Goal: Find specific page/section: Find specific page/section

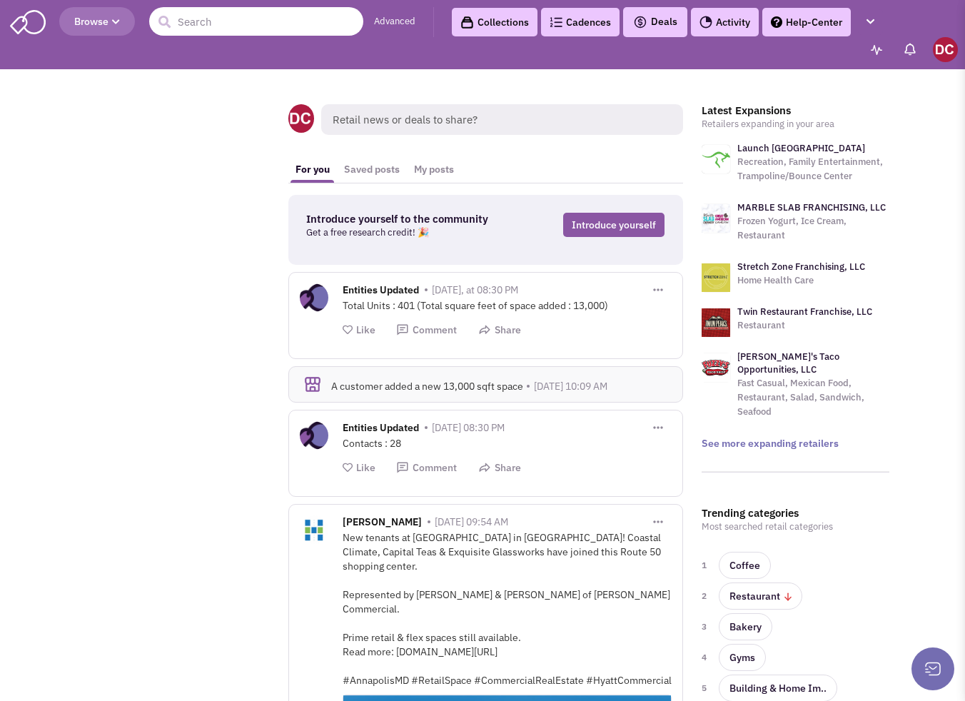
click at [237, 24] on input "text" at bounding box center [256, 21] width 214 height 29
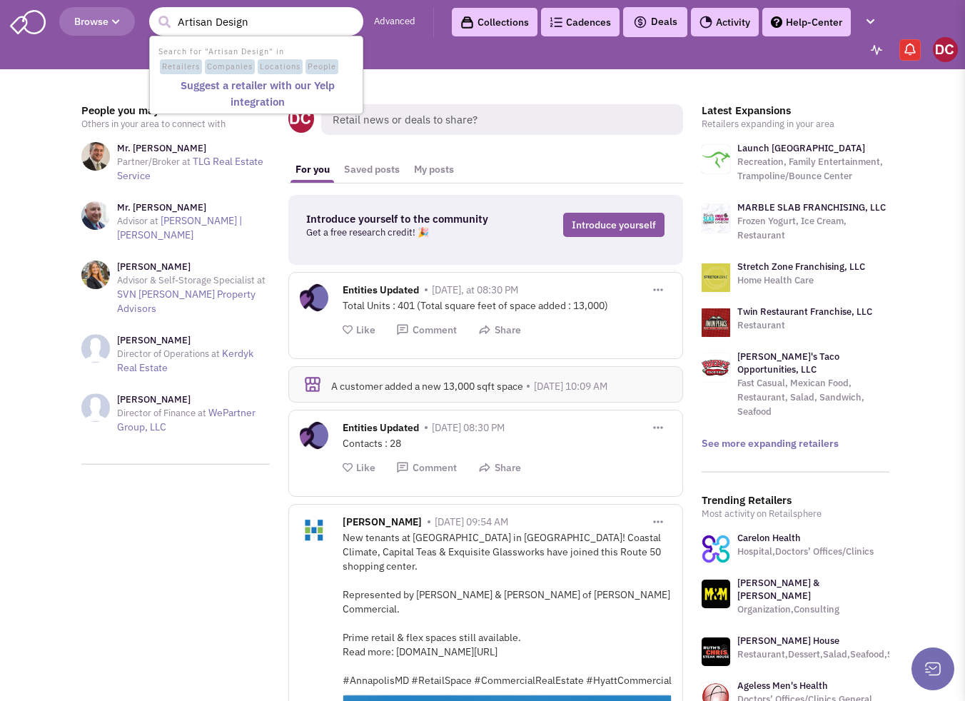
drag, startPoint x: 268, startPoint y: 22, endPoint x: 198, endPoint y: 24, distance: 70.7
click at [198, 24] on input "Artisan Design" at bounding box center [256, 21] width 214 height 29
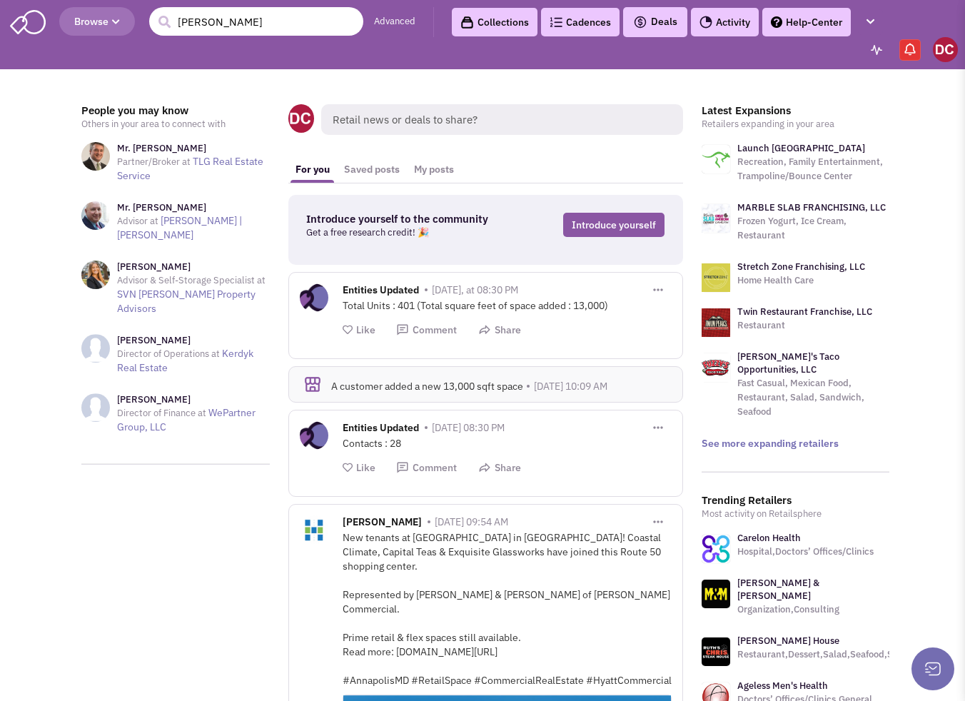
click at [216, 15] on input "Artis" at bounding box center [256, 21] width 214 height 29
drag, startPoint x: 186, startPoint y: 21, endPoint x: 161, endPoint y: 23, distance: 25.1
click at [161, 23] on form "11 results are available, use up and down arrow keys to navigate. Artis" at bounding box center [256, 21] width 214 height 29
paste input "an Design group"
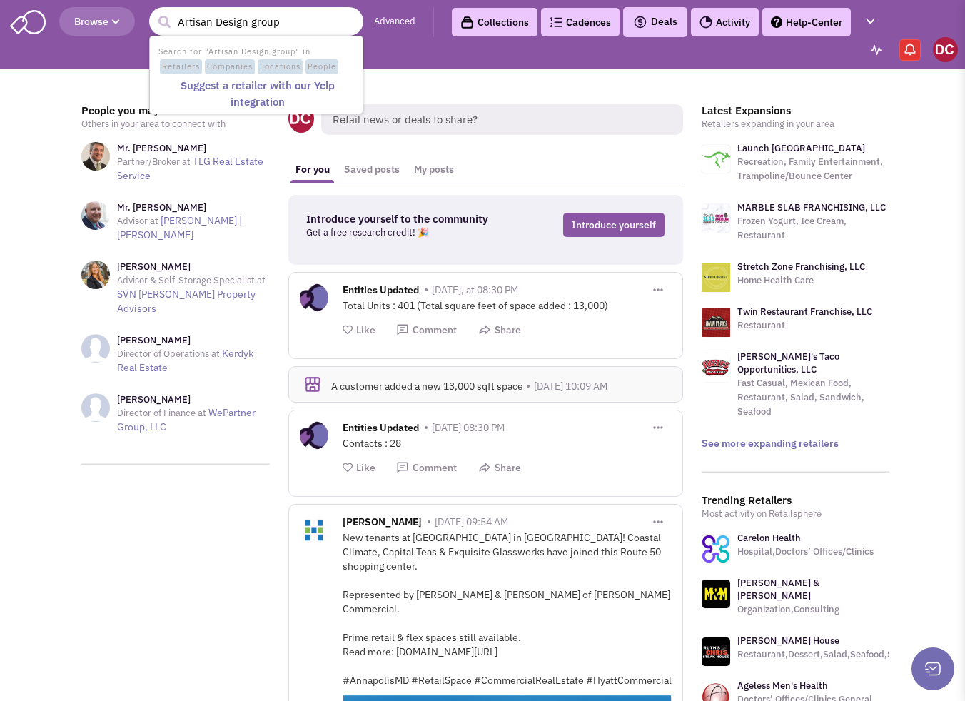
type input "Artisan Design group"
click at [154, 11] on button "submit" at bounding box center [164, 21] width 21 height 21
